Goal: Communication & Community: Answer question/provide support

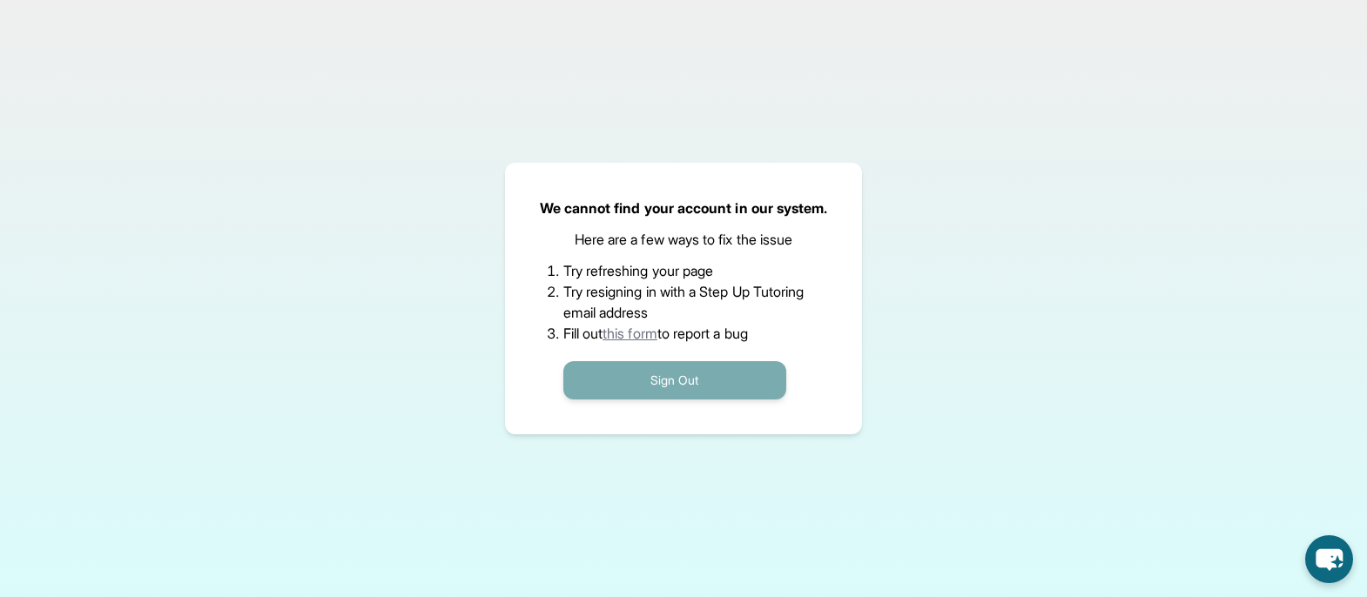
click at [647, 374] on button "Sign Out" at bounding box center [674, 380] width 223 height 38
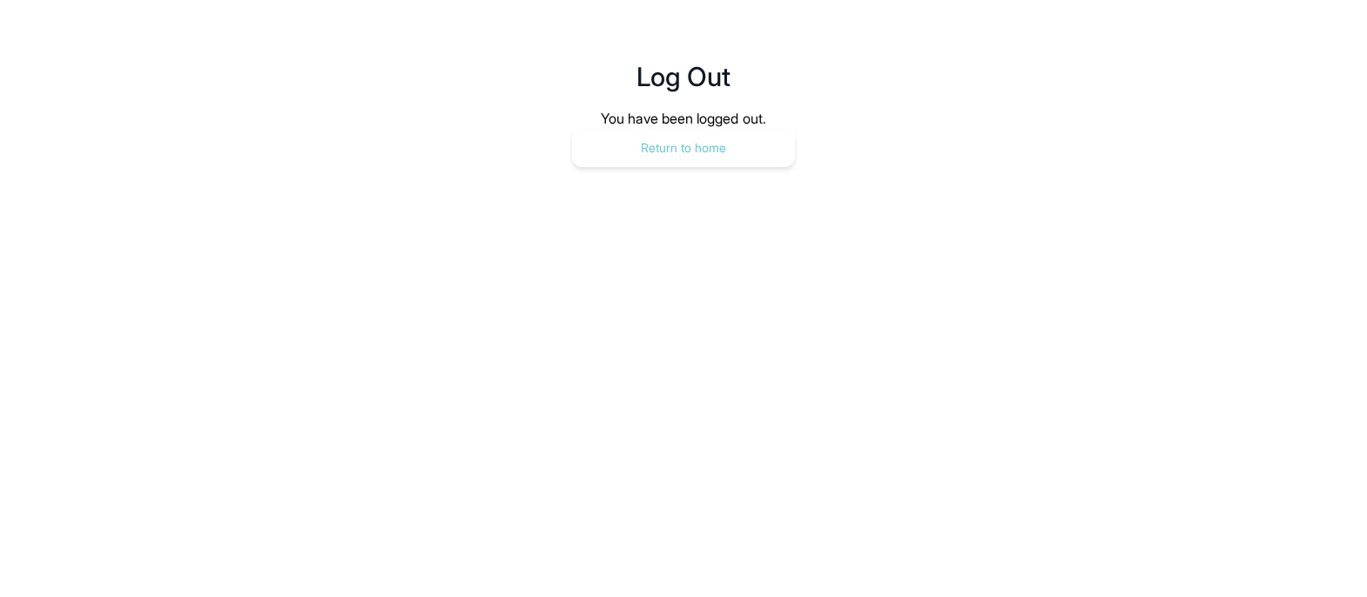
click at [692, 139] on button "Return to home" at bounding box center [683, 148] width 223 height 38
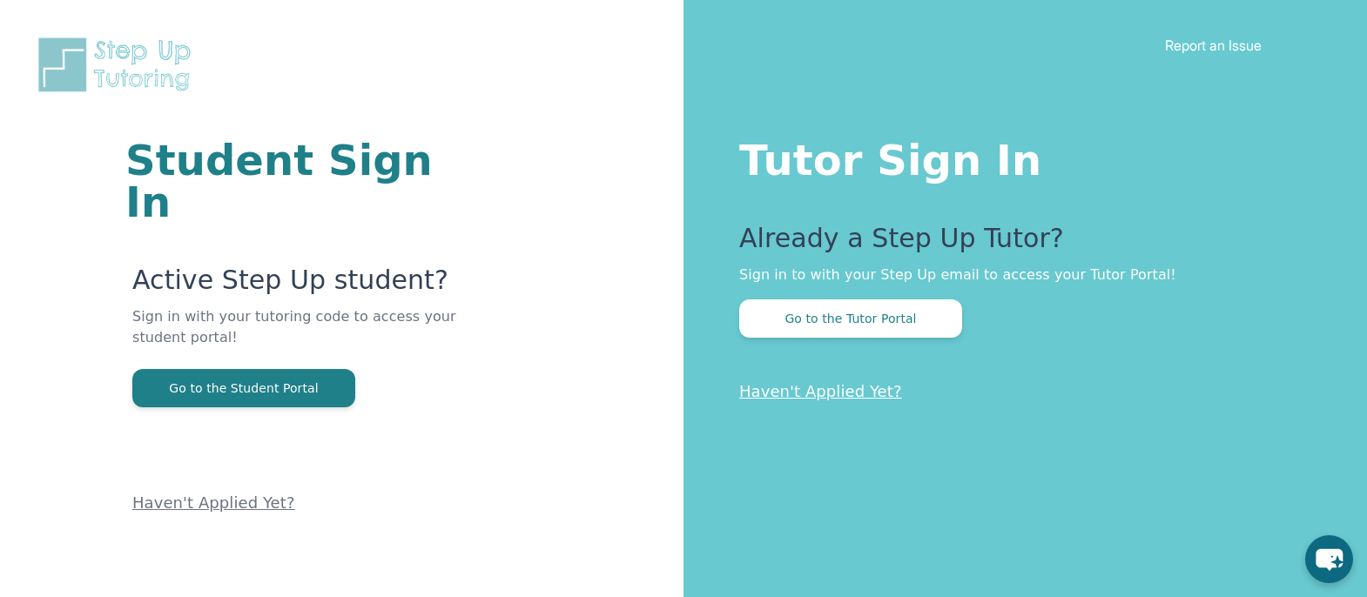
click at [860, 309] on button "Go to the Tutor Portal" at bounding box center [850, 319] width 223 height 38
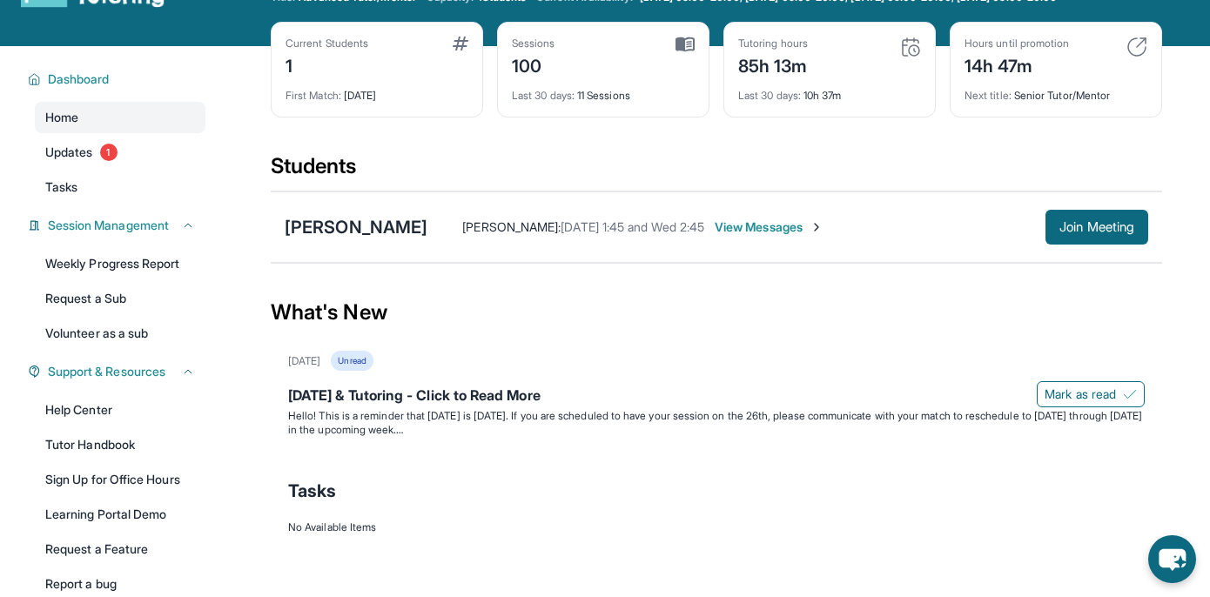
scroll to position [110, 0]
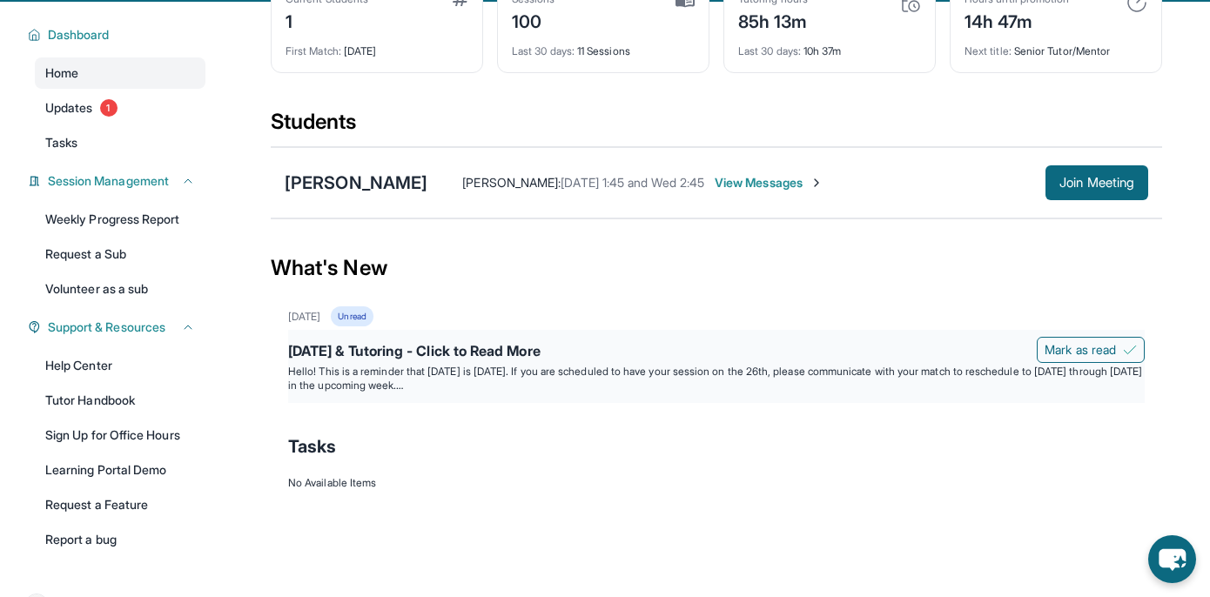
drag, startPoint x: 1068, startPoint y: 349, endPoint x: 906, endPoint y: 350, distance: 161.1
click at [1068, 349] on span "Mark as read" at bounding box center [1080, 349] width 71 height 17
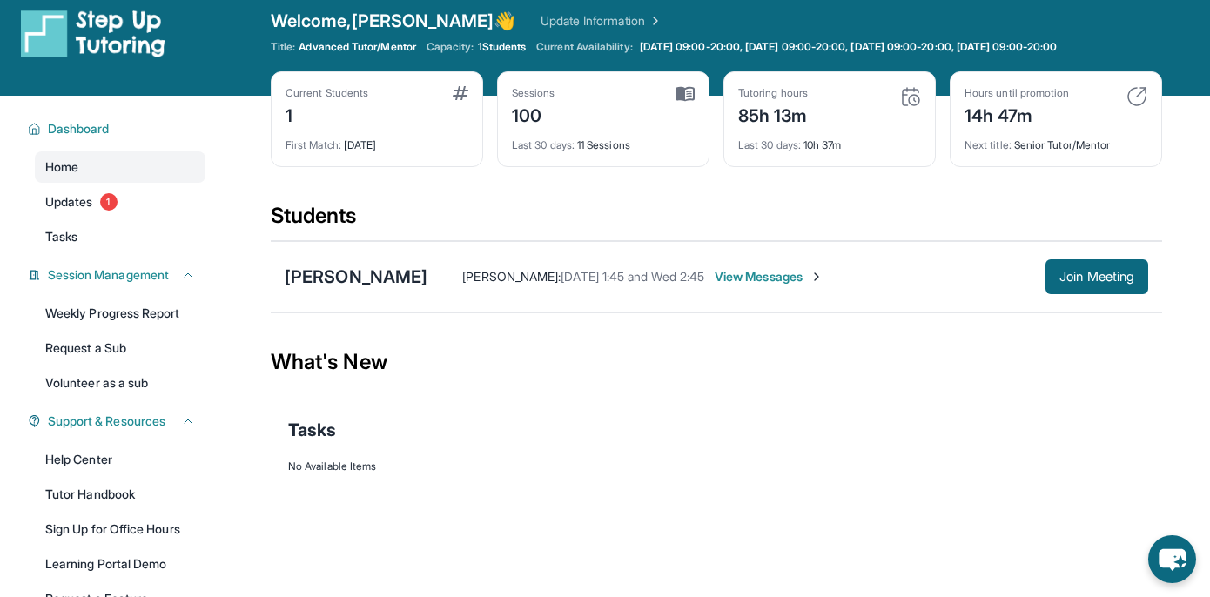
scroll to position [0, 0]
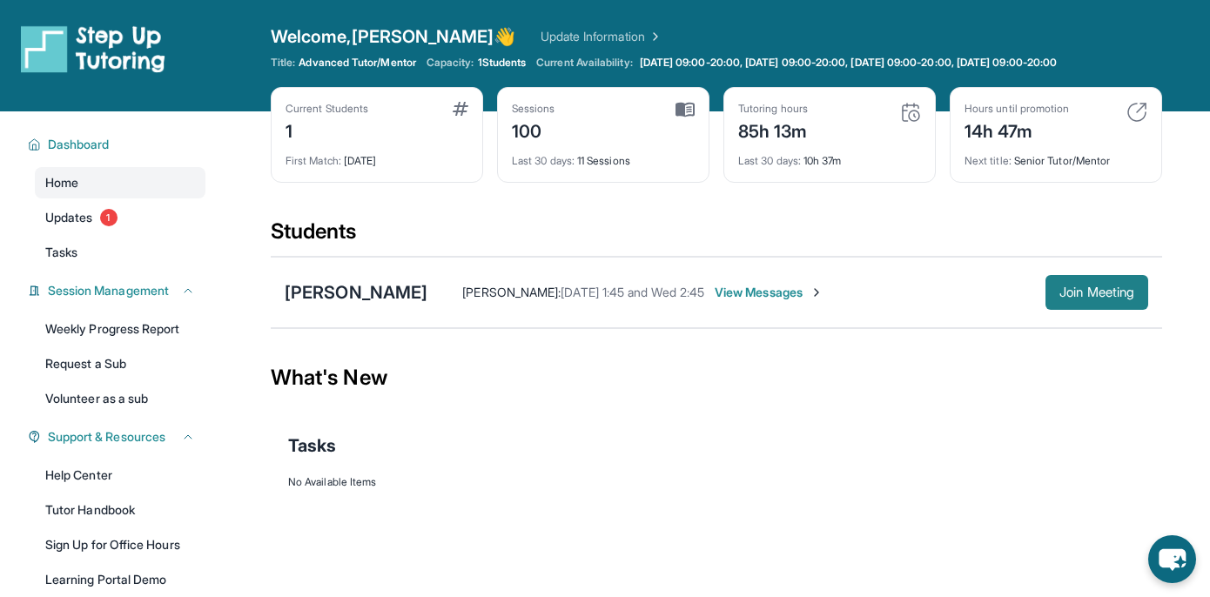
click at [1106, 295] on span "Join Meeting" at bounding box center [1097, 292] width 75 height 10
drag, startPoint x: 1083, startPoint y: 290, endPoint x: 1061, endPoint y: 286, distance: 23.1
click at [1083, 290] on span "Join Meeting" at bounding box center [1097, 292] width 75 height 10
